Goal: Information Seeking & Learning: Compare options

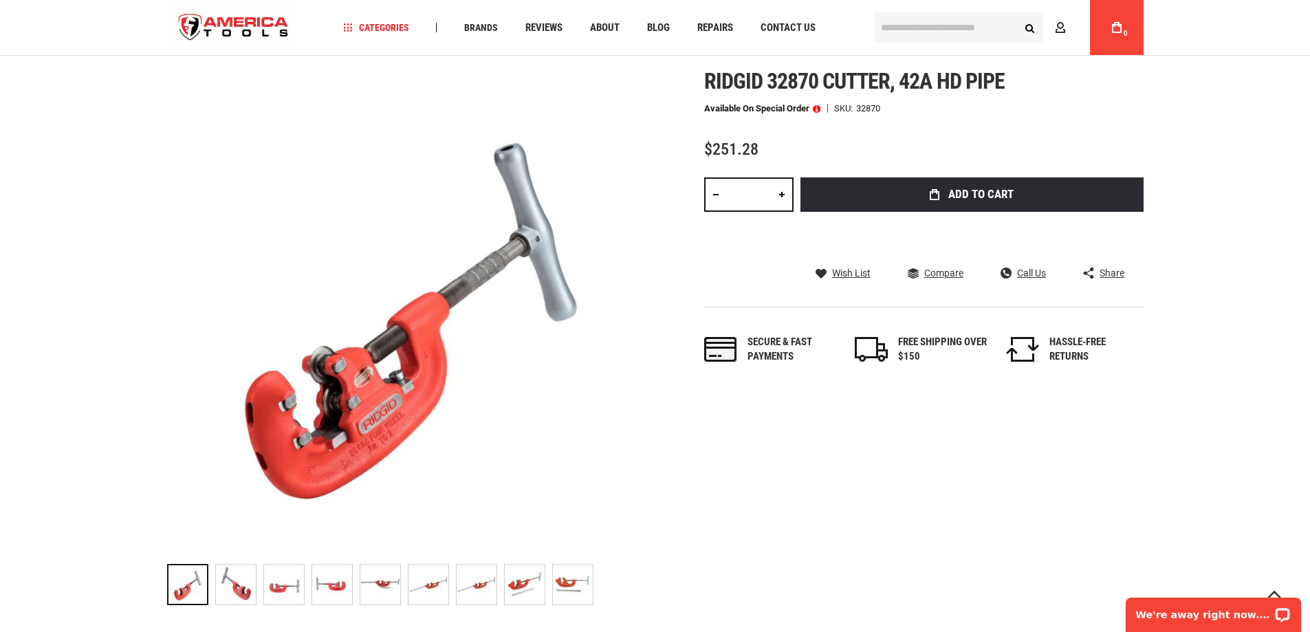
scroll to position [165, 0]
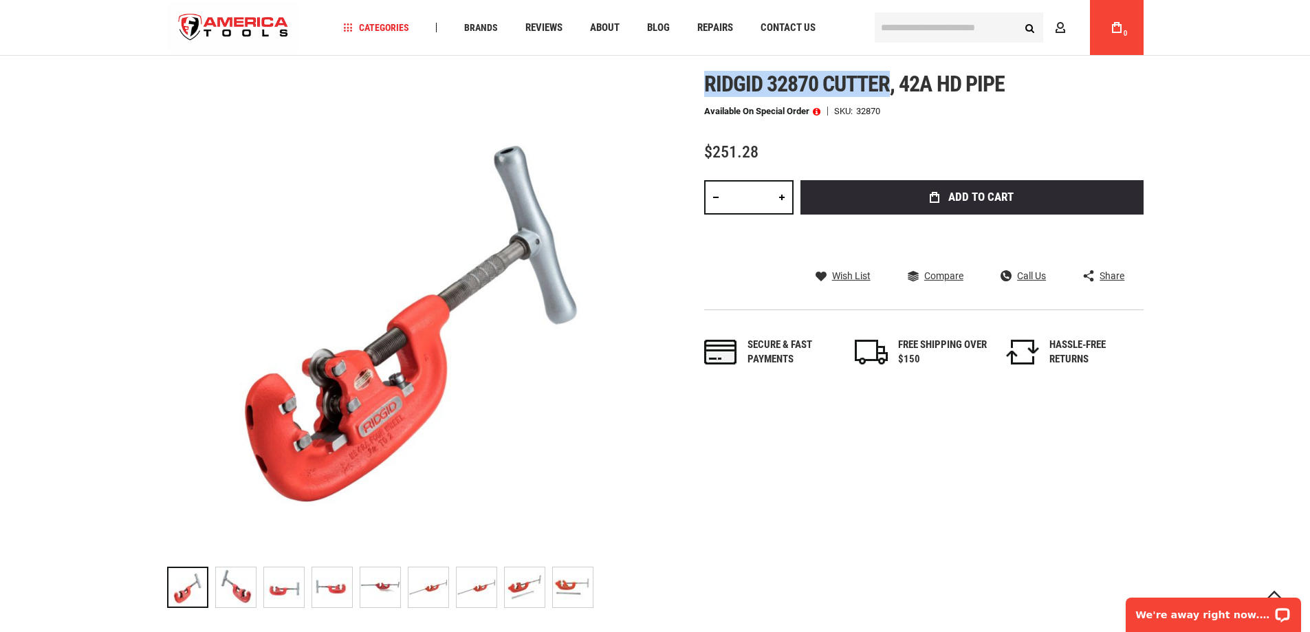
drag, startPoint x: 698, startPoint y: 85, endPoint x: 887, endPoint y: 88, distance: 189.2
click at [887, 88] on div "Skip to the end of the images gallery Skip to the beginning of the images galle…" at bounding box center [655, 343] width 977 height 543
copy span "Ridgid 32870 cutter"
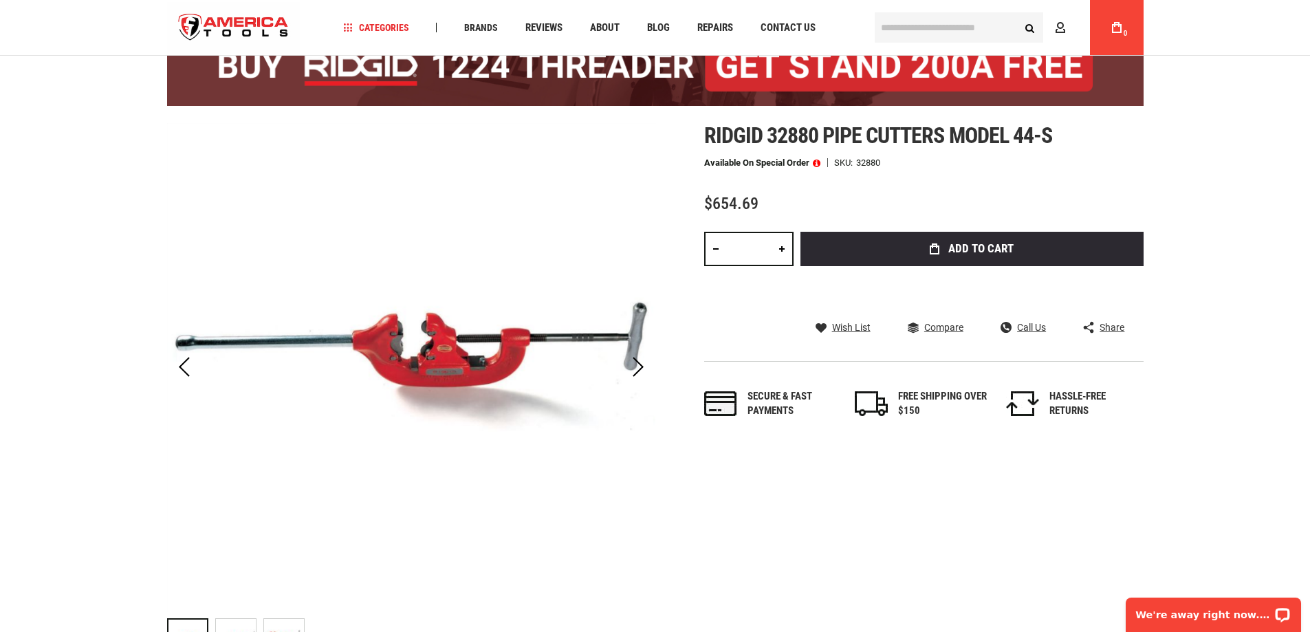
scroll to position [138, 0]
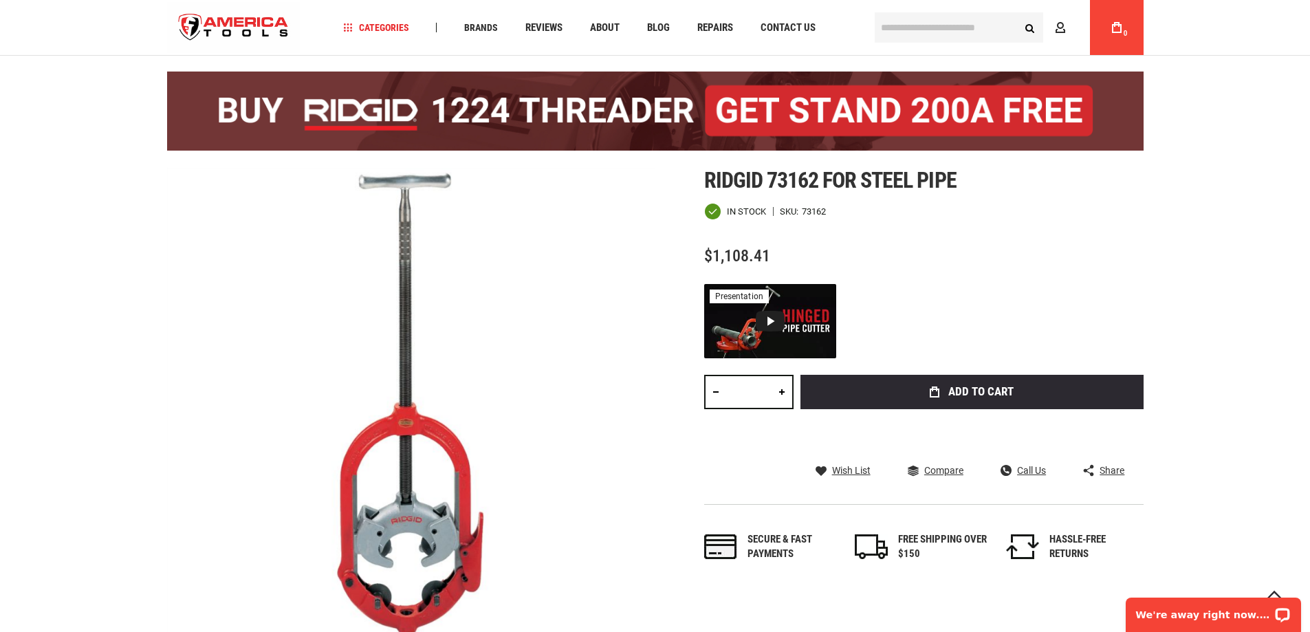
scroll to position [79, 0]
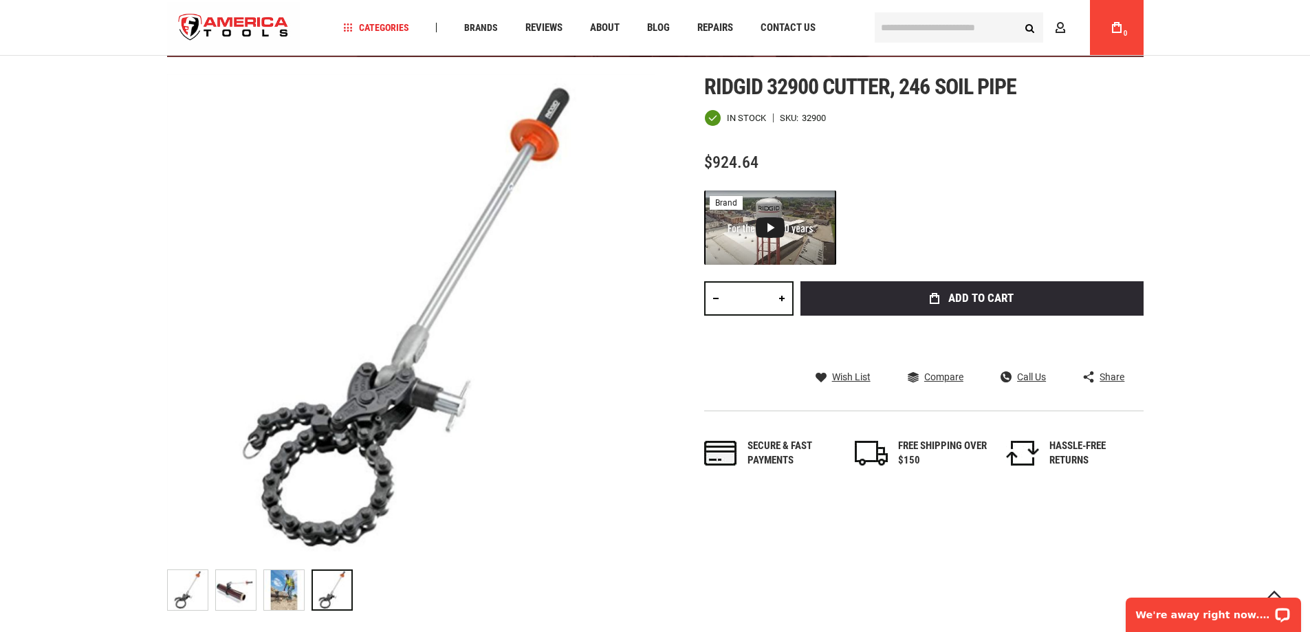
scroll to position [138, 0]
